Goal: Task Accomplishment & Management: Use online tool/utility

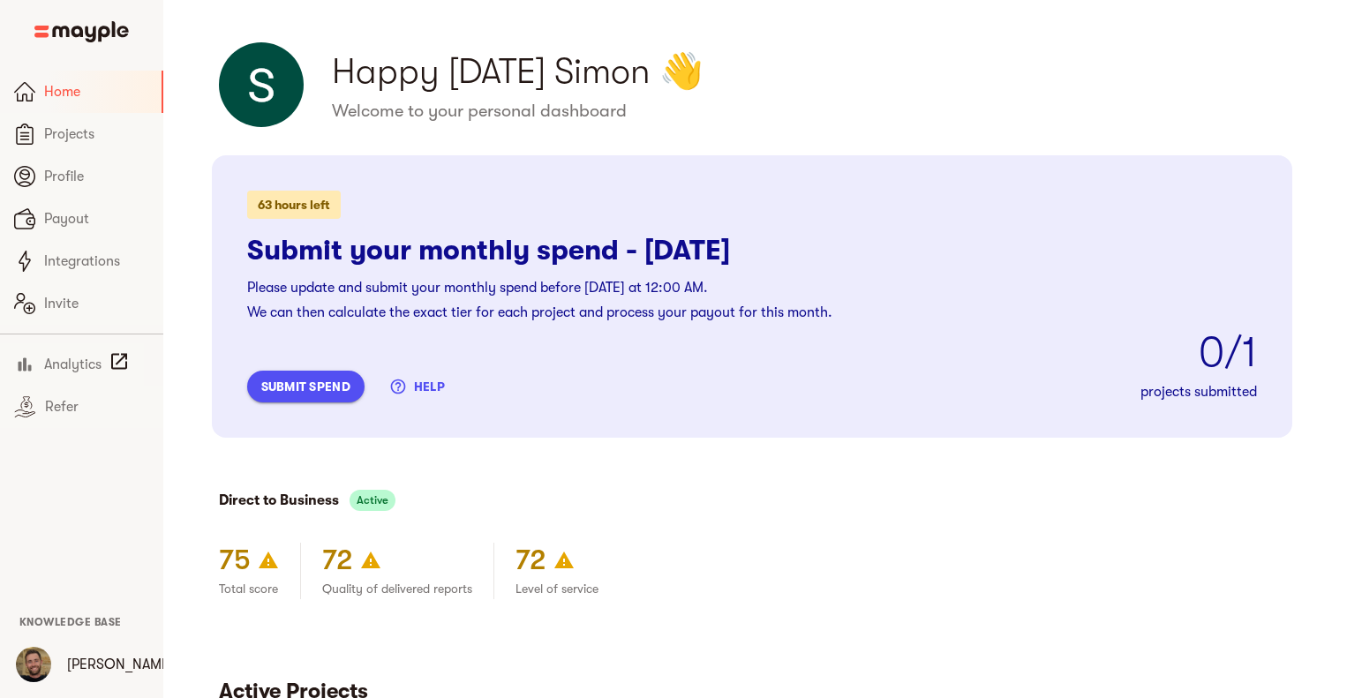
click at [303, 376] on span "submit spend" at bounding box center [305, 386] width 89 height 21
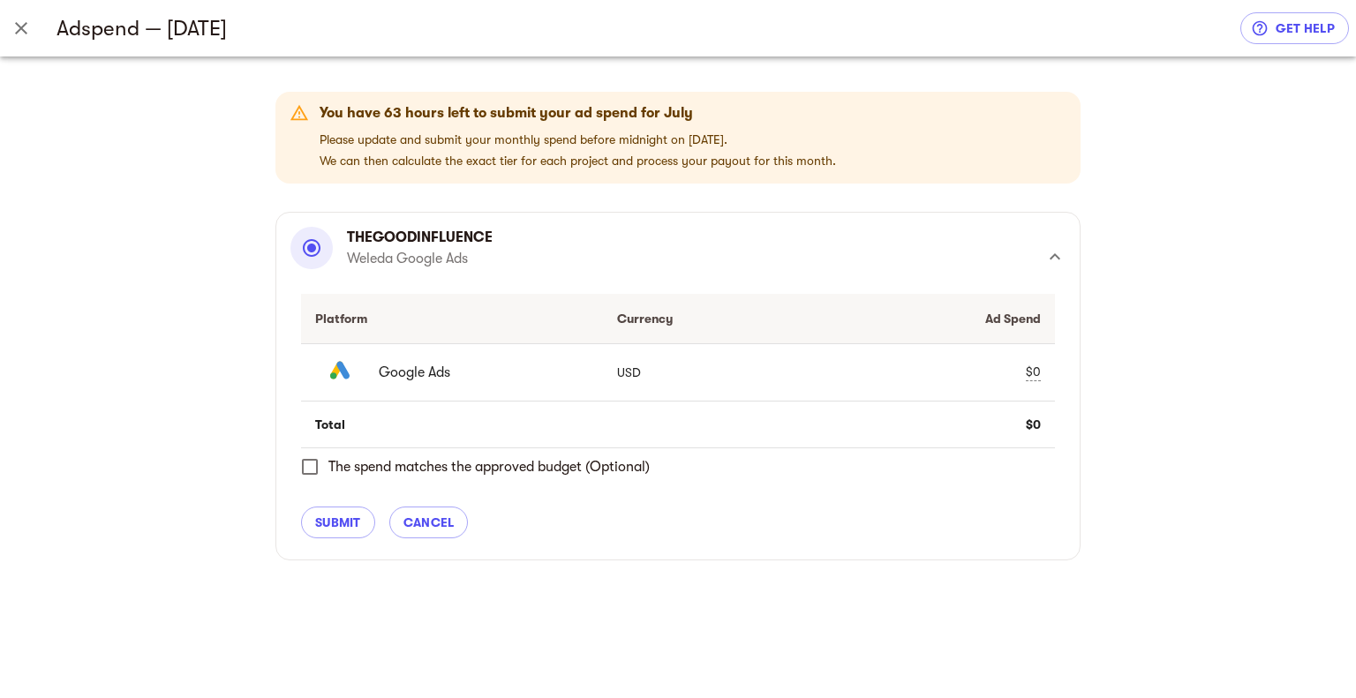
click at [1040, 373] on div "$0" at bounding box center [1033, 372] width 15 height 19
drag, startPoint x: 901, startPoint y: 373, endPoint x: 830, endPoint y: 377, distance: 71.6
click at [830, 377] on td "015000 check clear" at bounding box center [942, 371] width 226 height 57
type input "10000"
click at [1001, 372] on span "check" at bounding box center [1001, 372] width 21 height 21
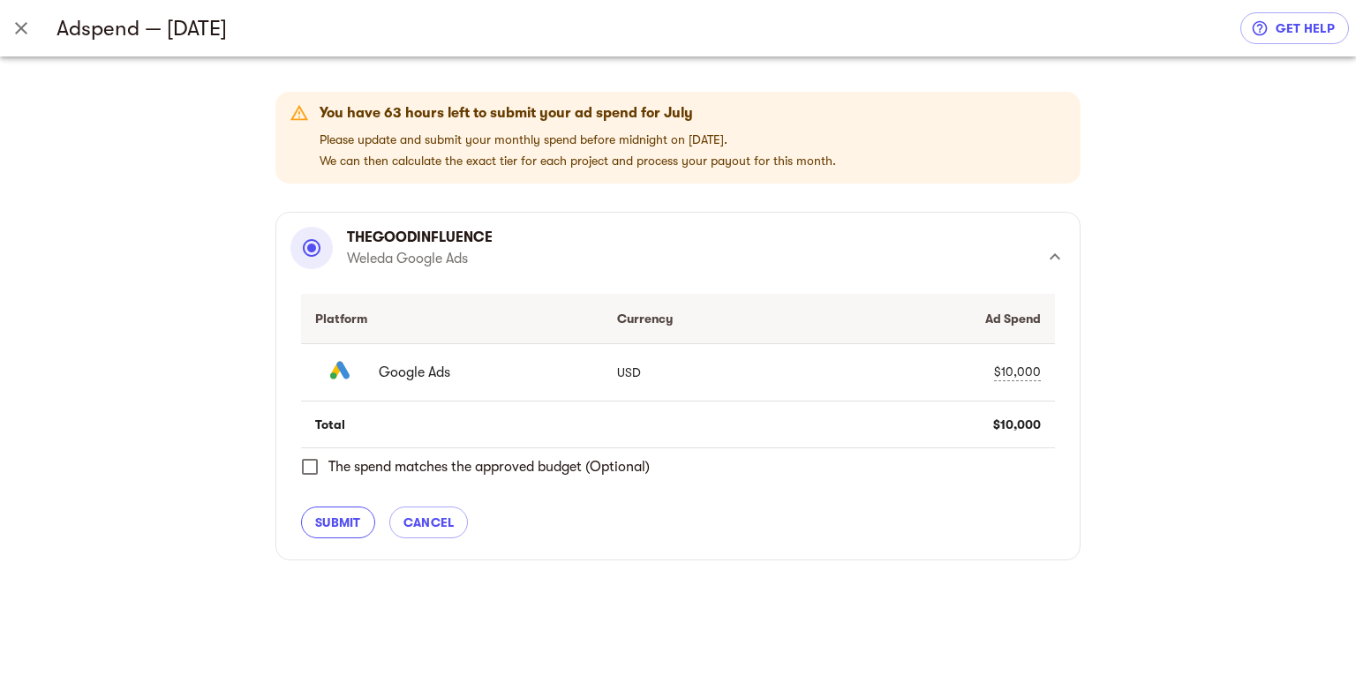
click at [336, 520] on span "submit" at bounding box center [338, 522] width 46 height 21
